Goal: Information Seeking & Learning: Learn about a topic

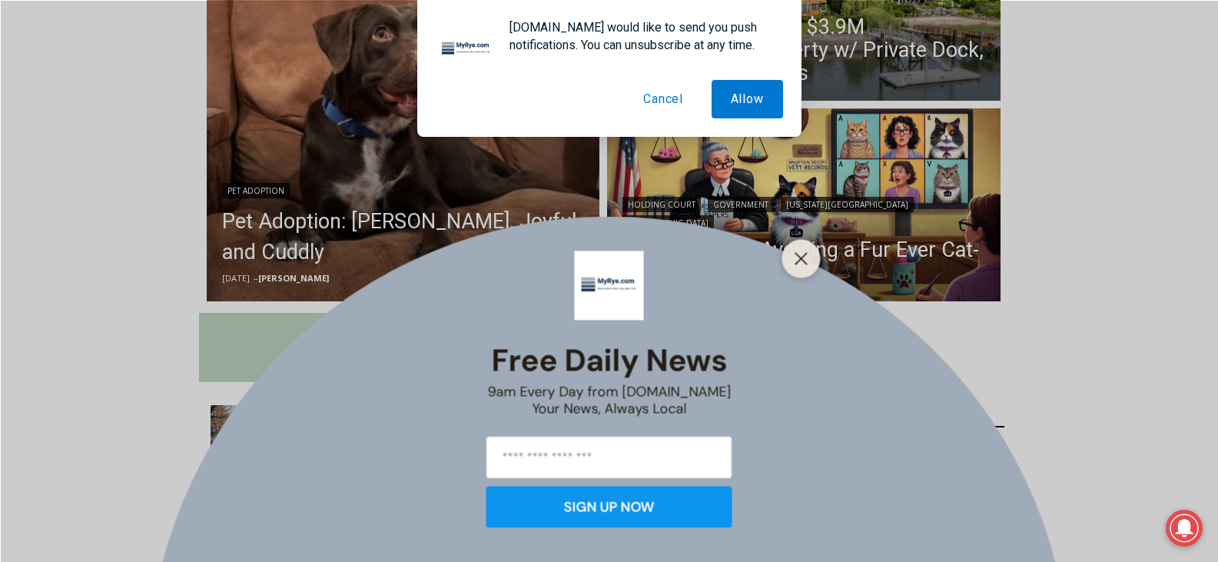
scroll to position [510, 0]
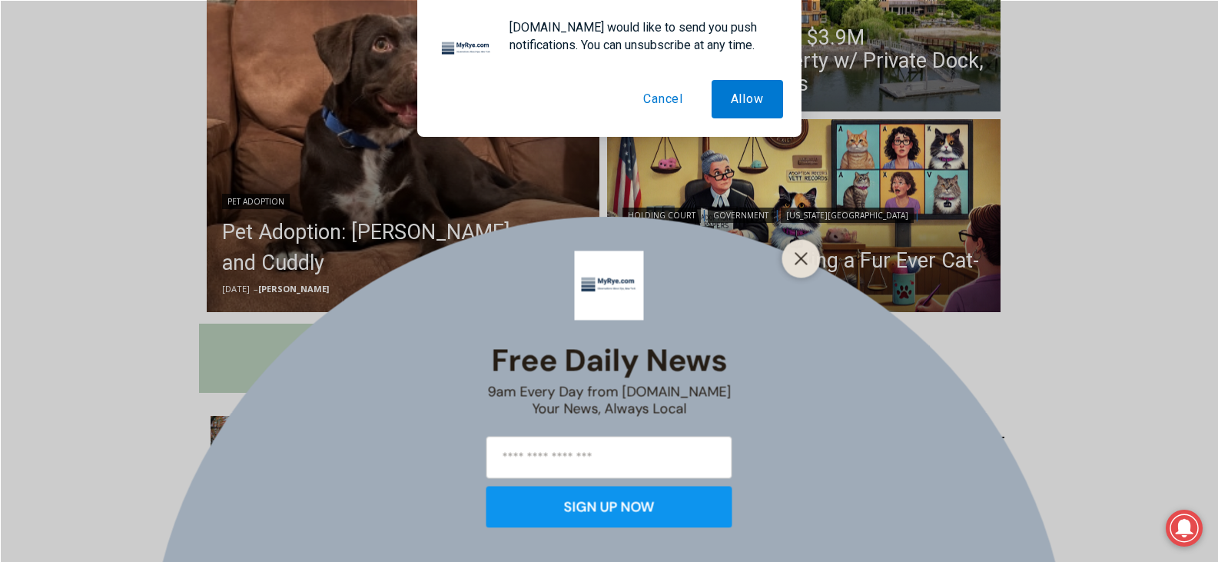
click at [658, 105] on button "Cancel" at bounding box center [663, 99] width 78 height 38
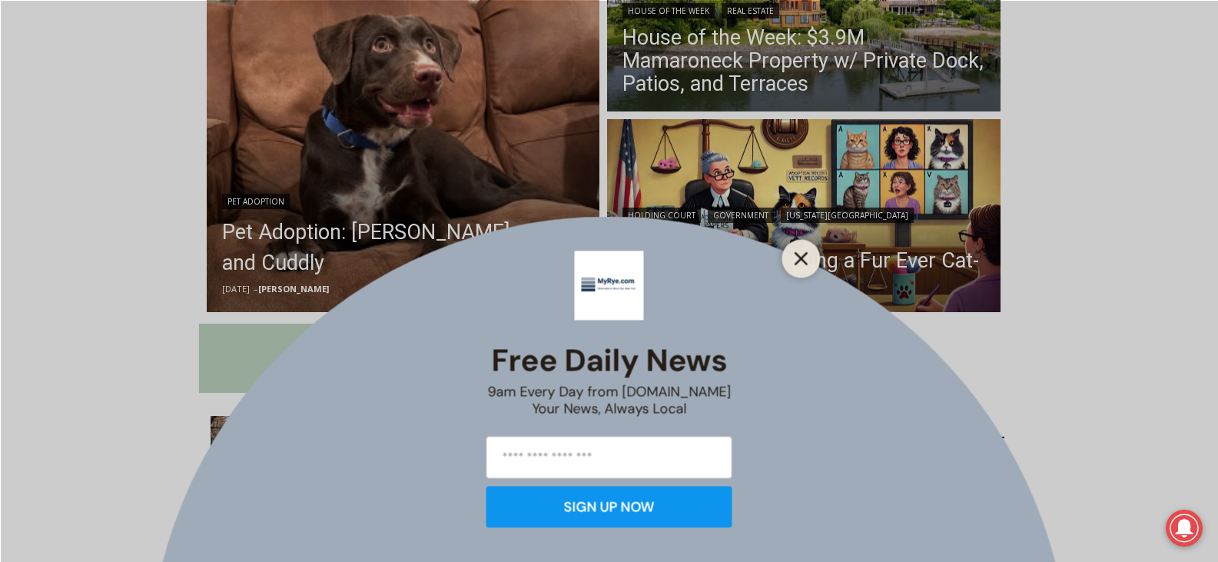
click at [802, 261] on line "Close" at bounding box center [801, 258] width 11 height 11
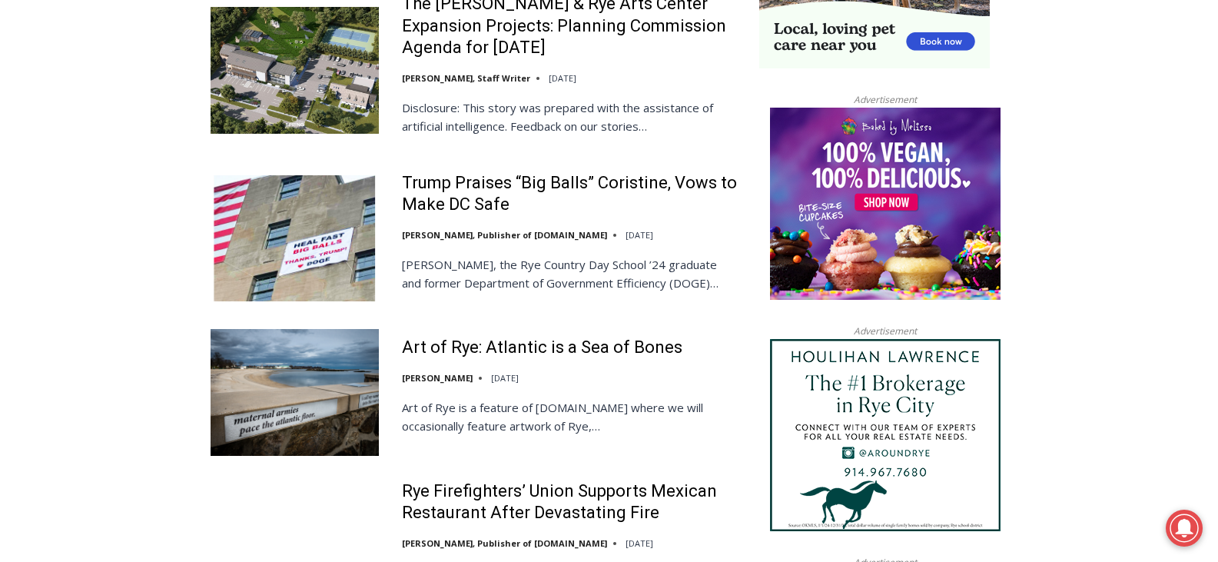
scroll to position [1644, 0]
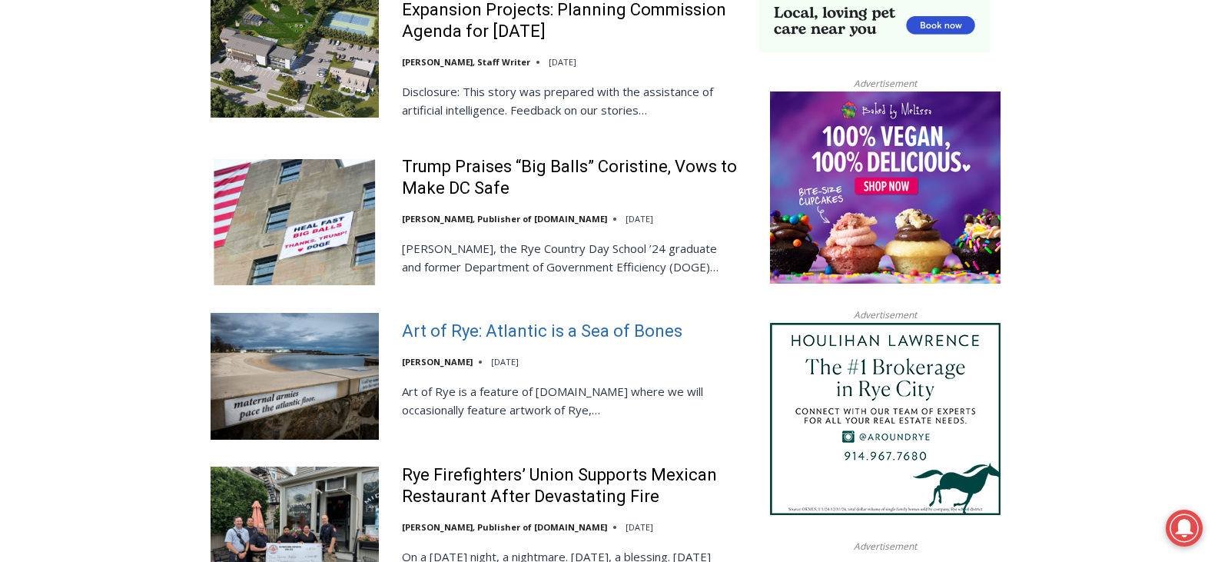
click at [520, 330] on link "Art of Rye: Atlantic is a Sea of Bones" at bounding box center [542, 332] width 281 height 22
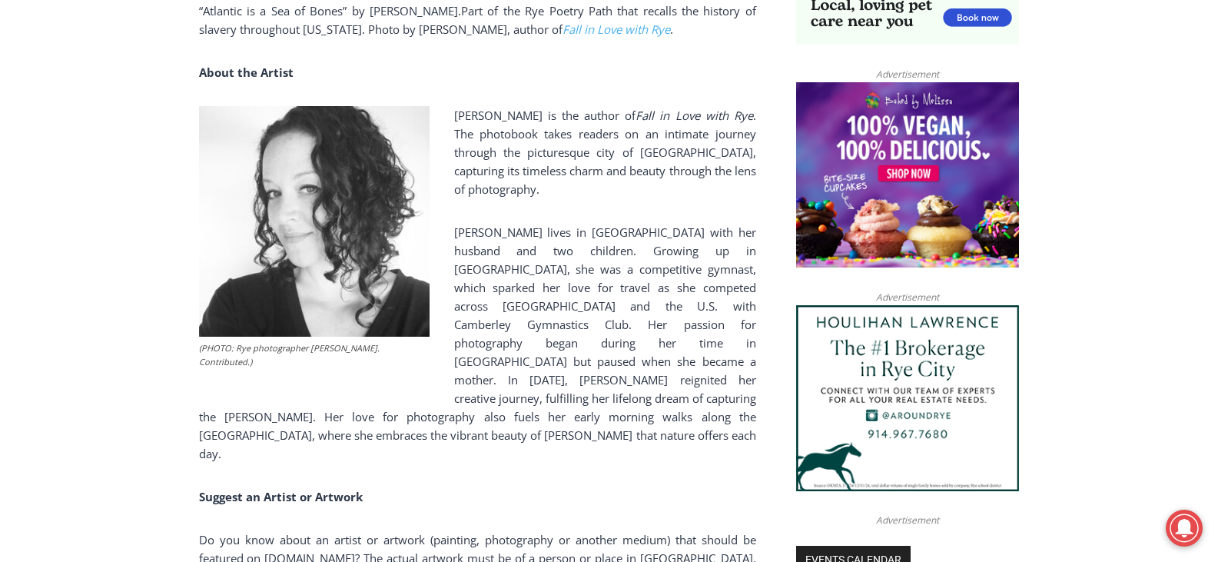
scroll to position [1237, 0]
